Goal: Check status

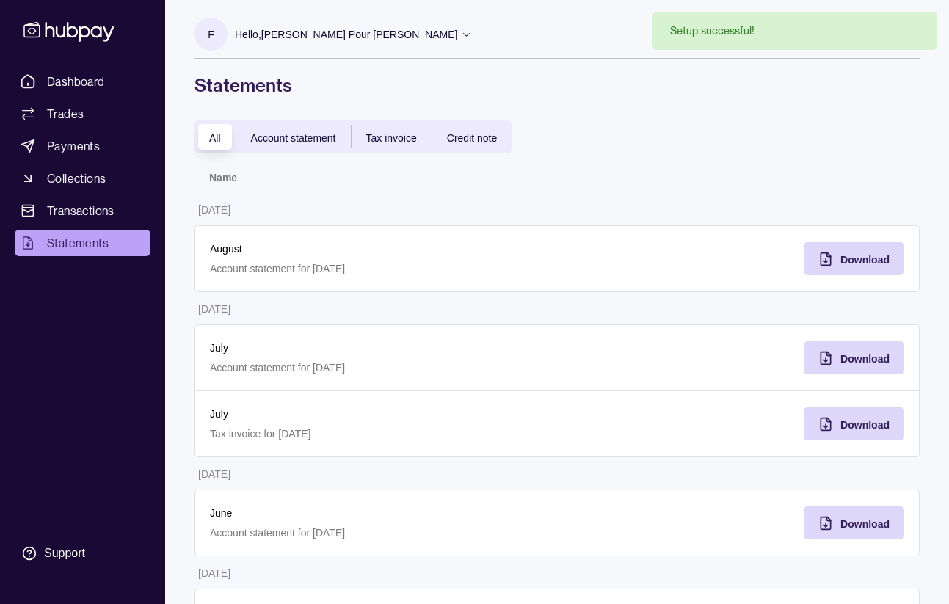
click at [277, 31] on p "Hello, [PERSON_NAME] Pour [PERSON_NAME]" at bounding box center [346, 34] width 222 height 16
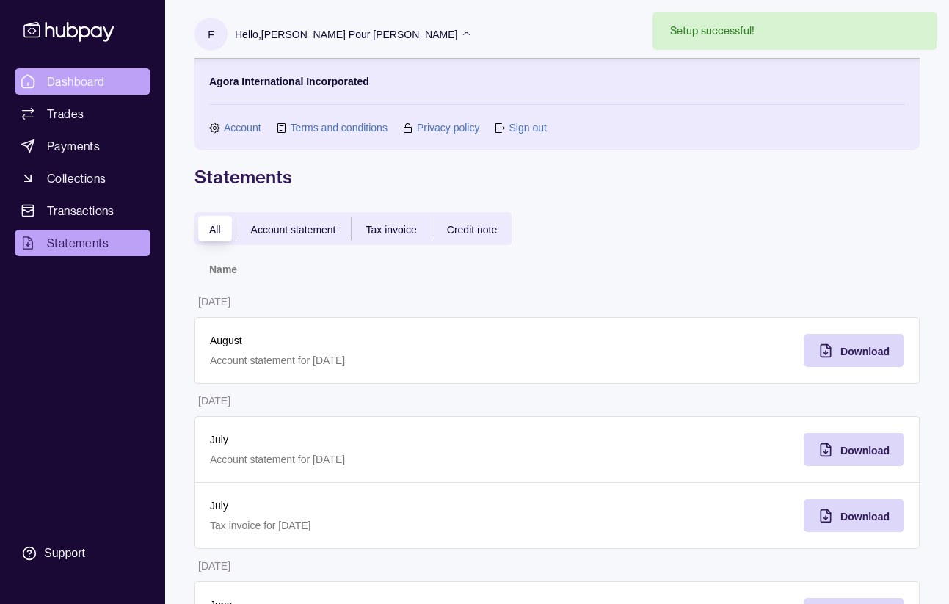
drag, startPoint x: 84, startPoint y: 88, endPoint x: 92, endPoint y: 85, distance: 9.3
click at [84, 88] on span "Dashboard" at bounding box center [76, 82] width 58 height 18
